Goal: Task Accomplishment & Management: Manage account settings

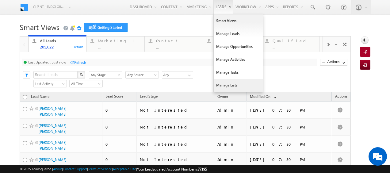
click at [227, 83] on link "Manage Lists" at bounding box center [238, 85] width 49 height 13
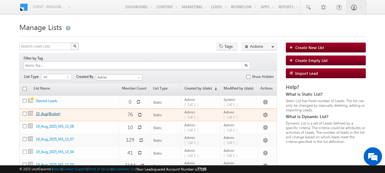
click at [49, 111] on link "23_Aug(Broker)" at bounding box center [48, 113] width 25 height 5
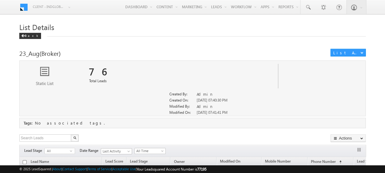
scroll to position [31, 0]
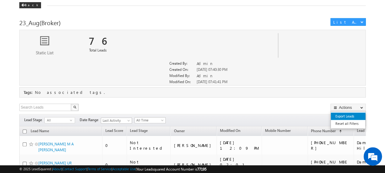
click at [347, 116] on link "Export Leads" at bounding box center [348, 116] width 35 height 7
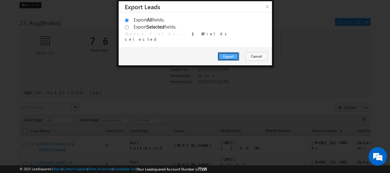
click at [232, 55] on button "Export" at bounding box center [228, 56] width 21 height 9
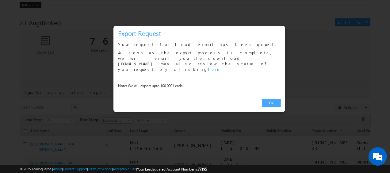
click at [271, 99] on link "Ok" at bounding box center [271, 103] width 19 height 9
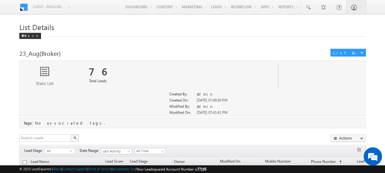
scroll to position [0, 0]
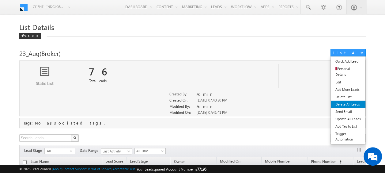
click at [344, 101] on link "Delete All Leads" at bounding box center [348, 104] width 35 height 7
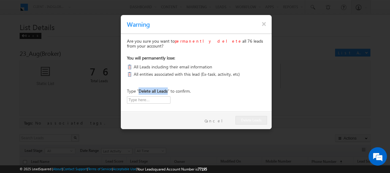
drag, startPoint x: 139, startPoint y: 91, endPoint x: 167, endPoint y: 94, distance: 29.1
click at [167, 94] on p "Type " Delete all Leads " to confirm." at bounding box center [159, 90] width 64 height 7
copy b "Delete all Leads"
drag, startPoint x: 167, startPoint y: 94, endPoint x: 154, endPoint y: 99, distance: 14.4
click at [154, 99] on input "text" at bounding box center [149, 99] width 44 height 7
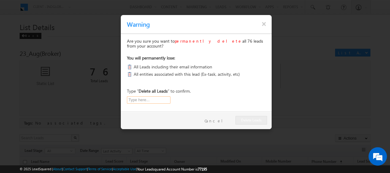
paste input "Delete all Leads"
type input "Delete all Leads"
click at [254, 120] on button "Delete Leads" at bounding box center [252, 120] width 32 height 9
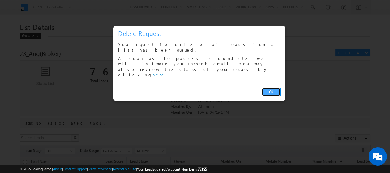
click at [271, 88] on link "Ok" at bounding box center [271, 92] width 19 height 9
